Goal: Information Seeking & Learning: Find specific page/section

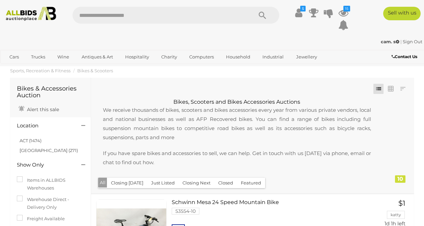
click at [175, 9] on input "text" at bounding box center [160, 15] width 174 height 17
type input "******"
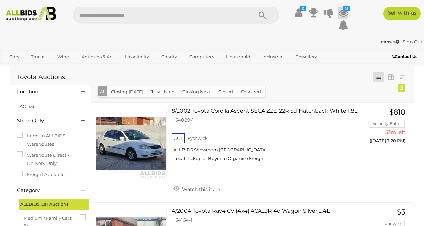
click at [339, 14] on icon at bounding box center [343, 13] width 10 height 12
